Goal: Information Seeking & Learning: Learn about a topic

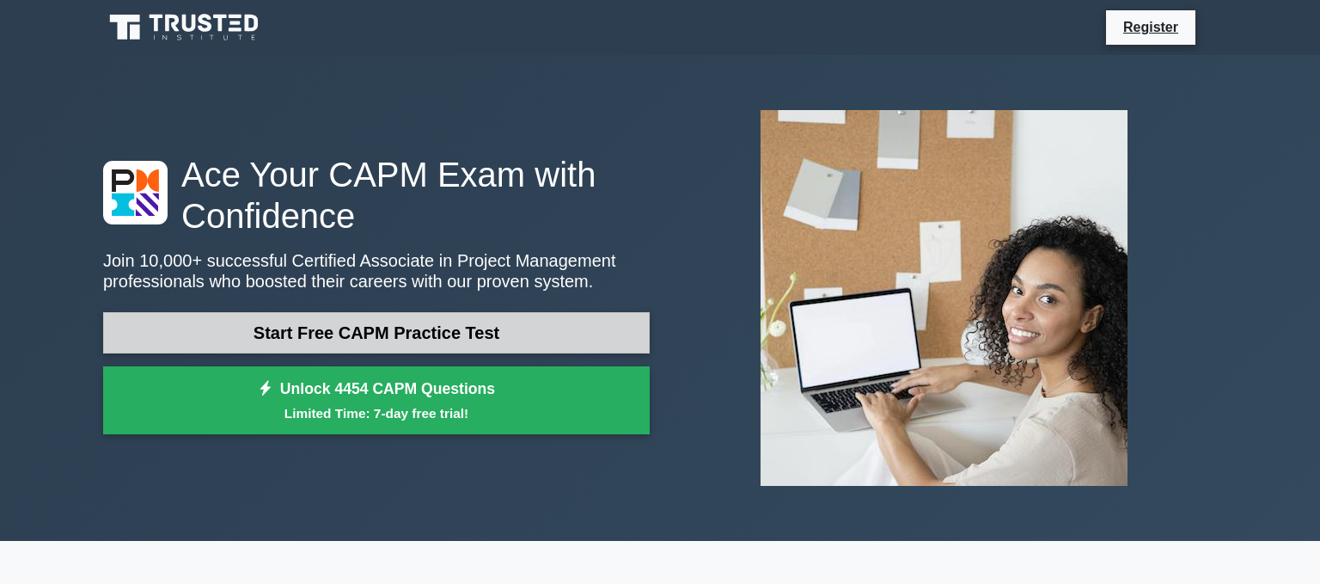
click at [364, 322] on link "Start Free CAPM Practice Test" at bounding box center [376, 332] width 547 height 41
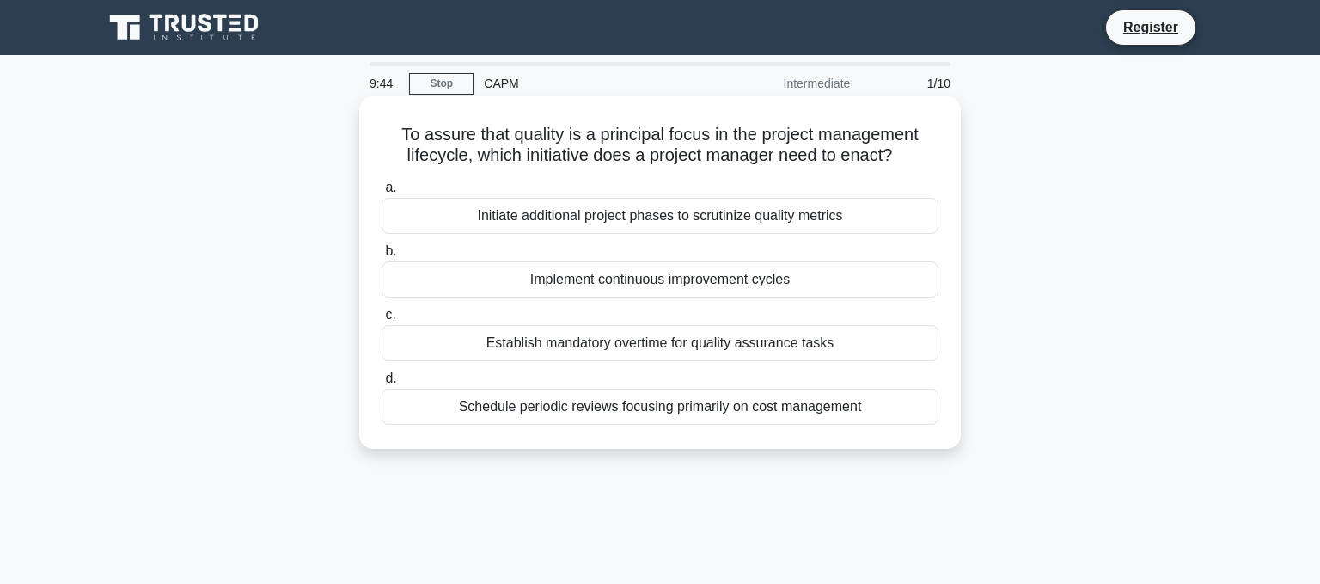
click at [523, 223] on div "Initiate additional project phases to scrutinize quality metrics" at bounding box center [660, 216] width 557 height 36
click at [382, 193] on input "a. Initiate additional project phases to scrutinize quality metrics" at bounding box center [382, 187] width 0 height 11
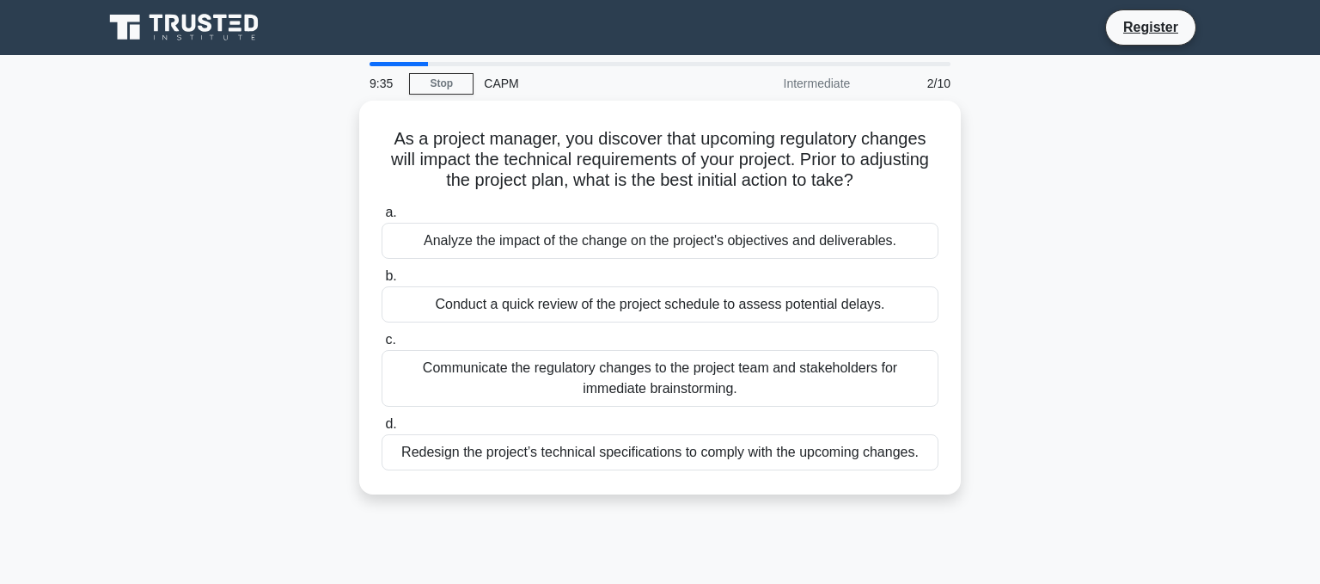
click at [1139, 251] on div "As a project manager, you discover that upcoming regulatory changes will impact…" at bounding box center [660, 308] width 1135 height 414
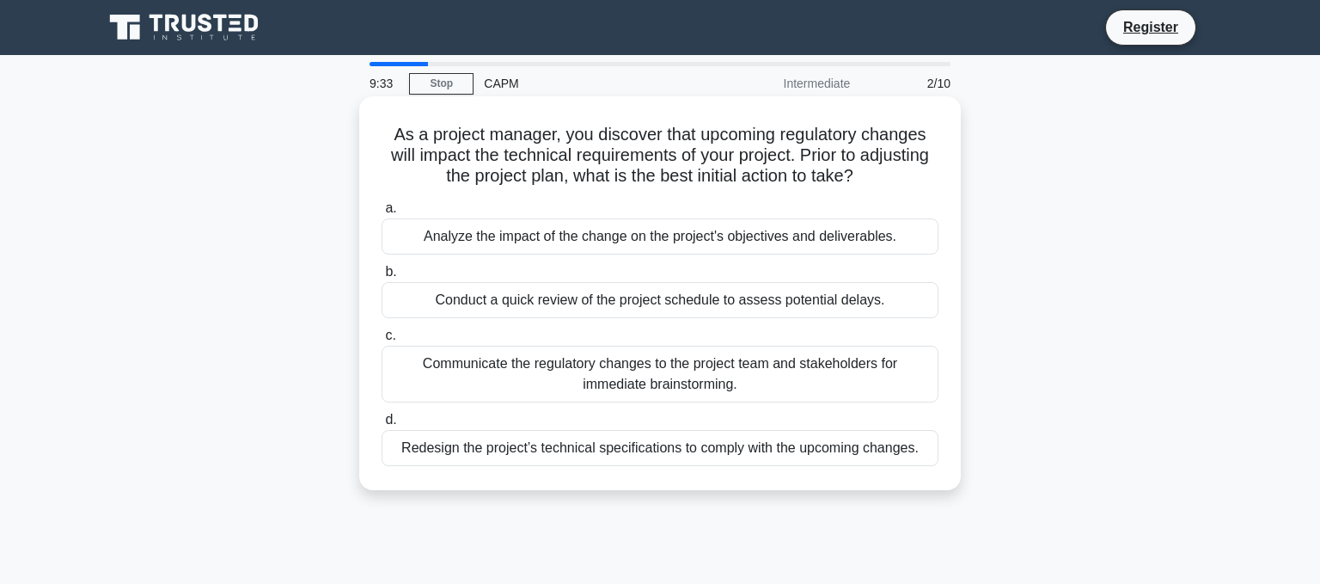
click at [432, 242] on div "Analyze the impact of the change on the project's objectives and deliverables." at bounding box center [660, 236] width 557 height 36
click at [382, 214] on input "a. Analyze the impact of the change on the project's objectives and deliverable…" at bounding box center [382, 208] width 0 height 11
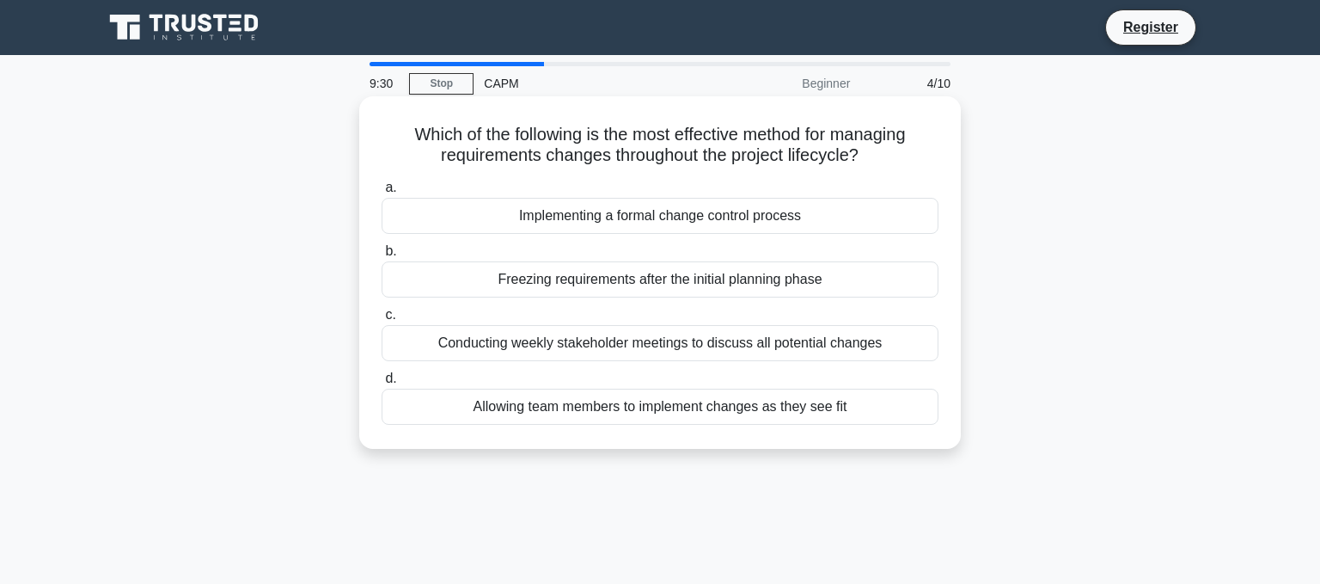
click at [956, 267] on div "Which of the following is the most effective method for managing requirements c…" at bounding box center [660, 272] width 602 height 352
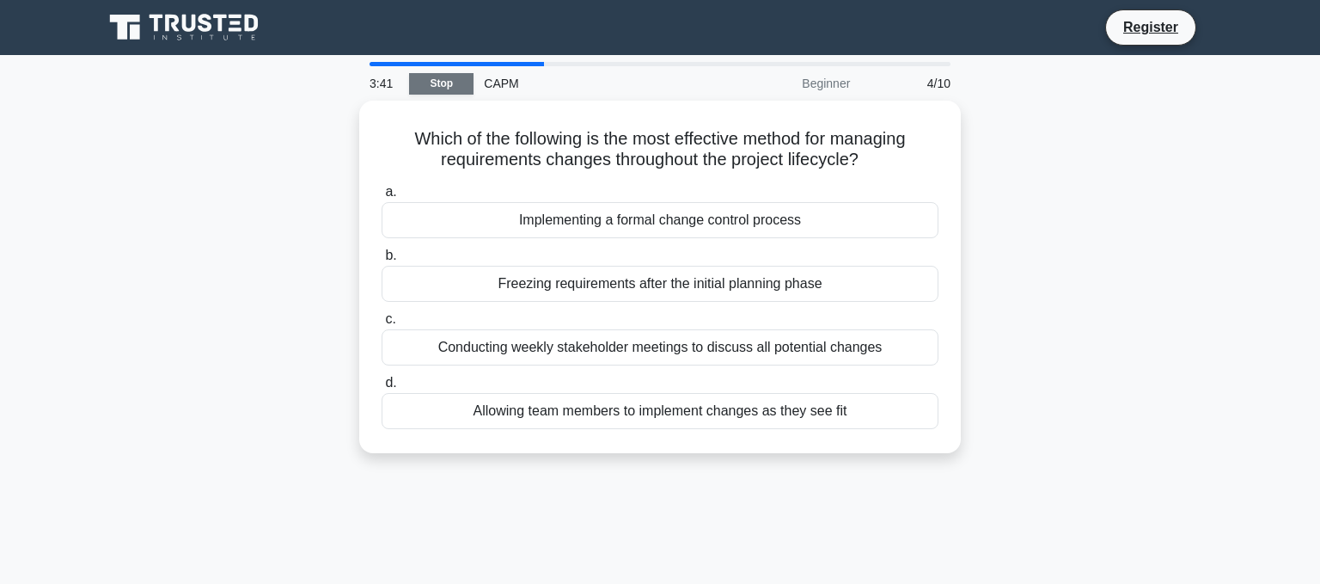
click at [438, 82] on link "Stop" at bounding box center [441, 83] width 64 height 21
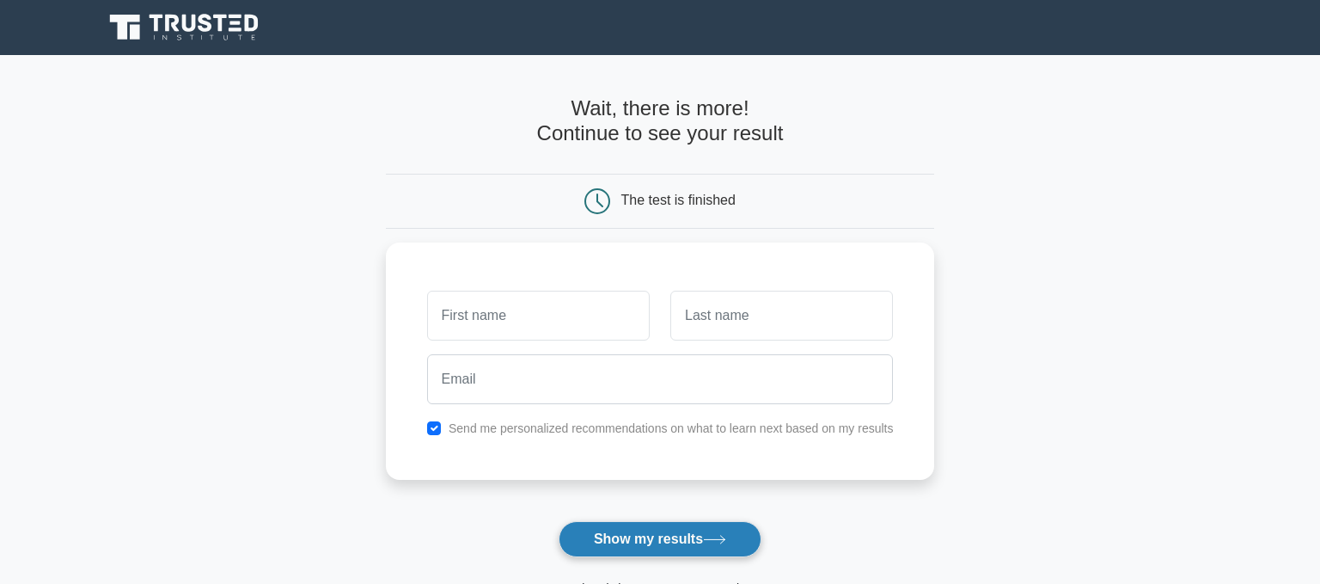
click at [618, 532] on button "Show my results" at bounding box center [660, 539] width 203 height 36
click at [236, 260] on main "Wait, there is more! Continue to see your result The test is finished and the" at bounding box center [660, 364] width 1320 height 619
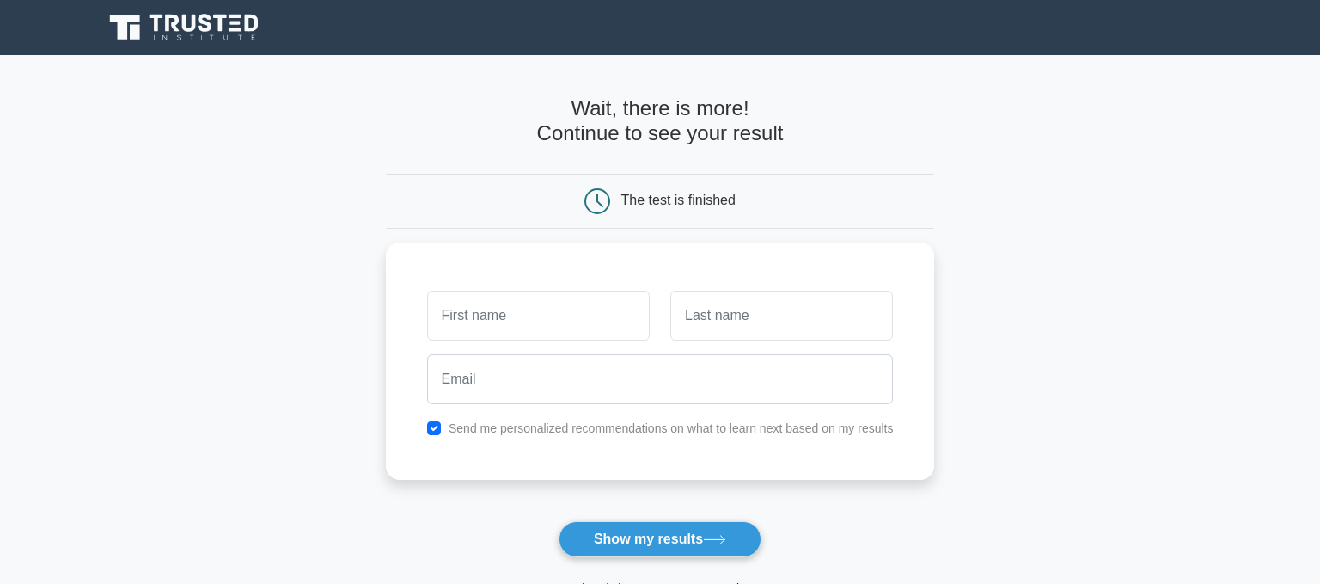
click at [236, 260] on main "Wait, there is more! Continue to see your result The test is finished and the" at bounding box center [660, 364] width 1320 height 619
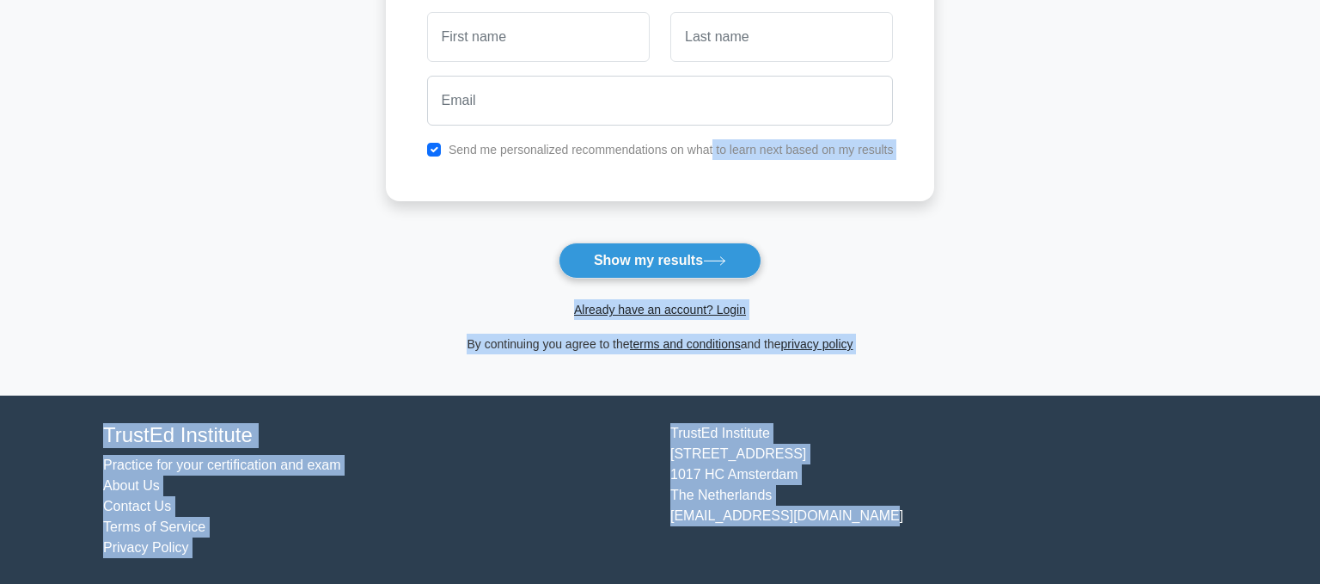
drag, startPoint x: 710, startPoint y: 450, endPoint x: 688, endPoint y: 620, distance: 171.7
click at [688, 583] on html "Register and the" at bounding box center [660, 154] width 1320 height 864
